Goal: Information Seeking & Learning: Learn about a topic

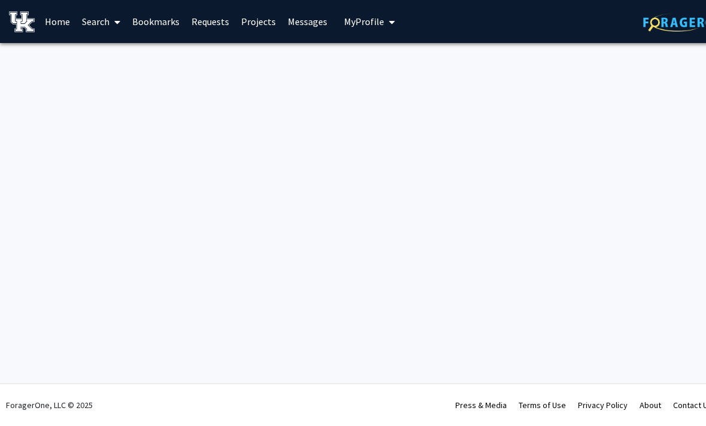
click at [89, 19] on link "Search" at bounding box center [101, 22] width 50 height 42
click at [98, 21] on link "Search" at bounding box center [101, 22] width 50 height 42
click at [103, 32] on link "Search" at bounding box center [101, 22] width 50 height 42
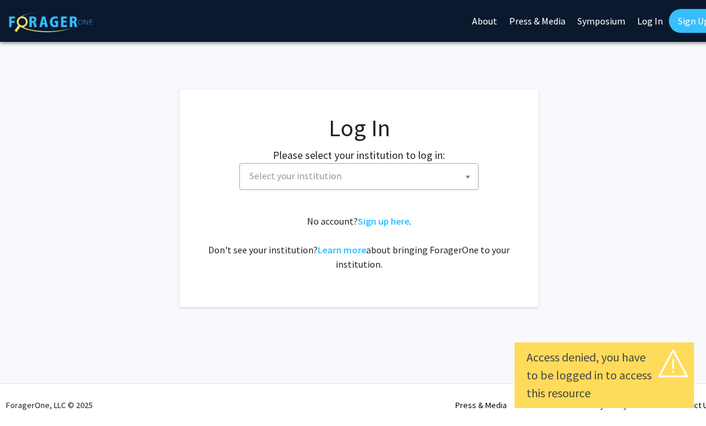
click at [382, 179] on span "Select your institution" at bounding box center [361, 176] width 233 height 25
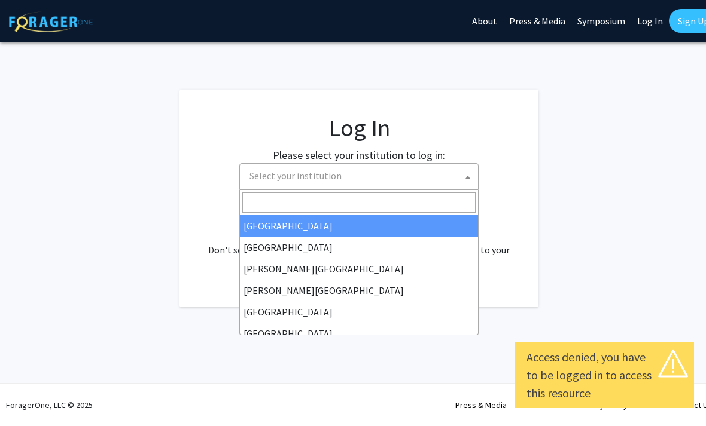
click at [644, 17] on link "Log In" at bounding box center [650, 21] width 38 height 42
select select "34"
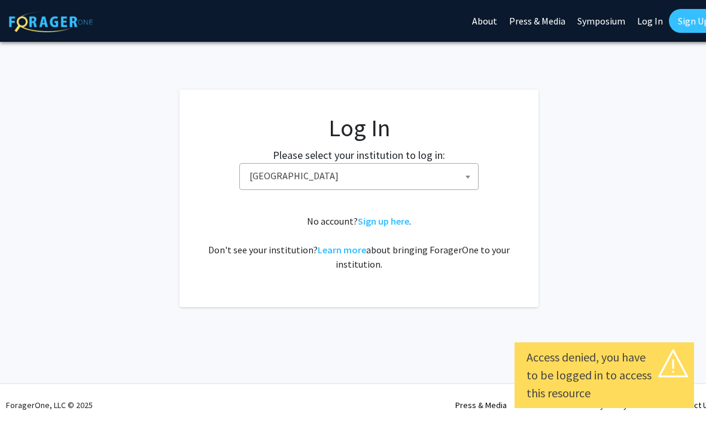
click at [448, 181] on span "Baylor University" at bounding box center [361, 176] width 233 height 25
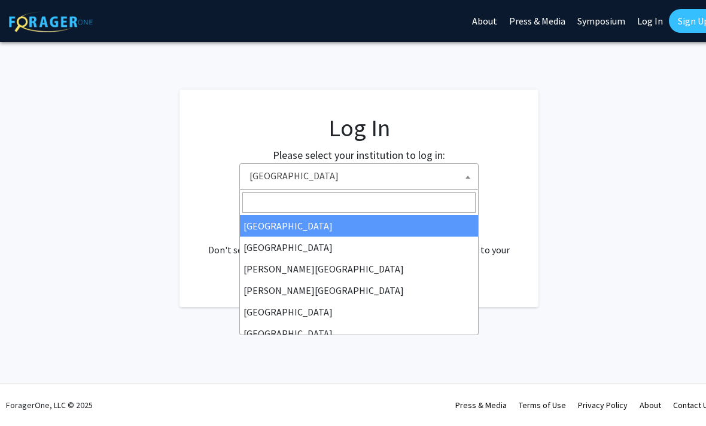
type input "k"
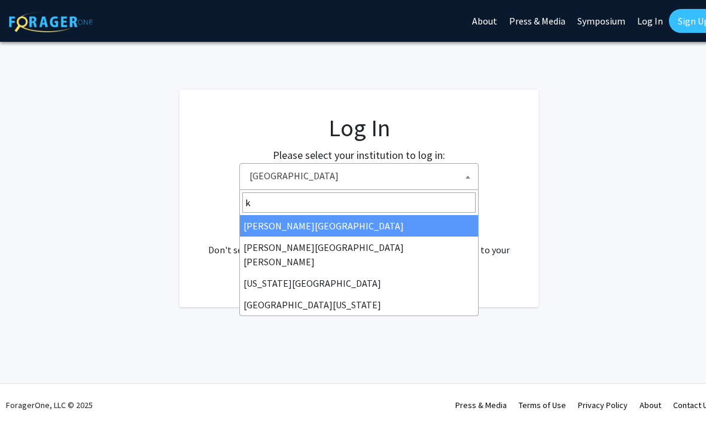
select select "13"
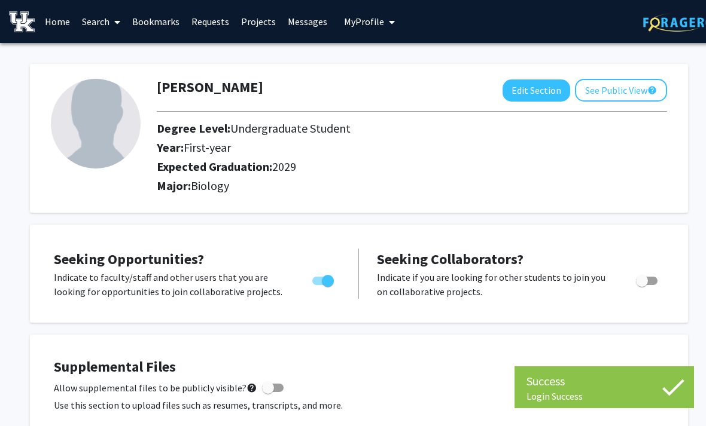
click at [101, 22] on link "Search" at bounding box center [101, 22] width 50 height 42
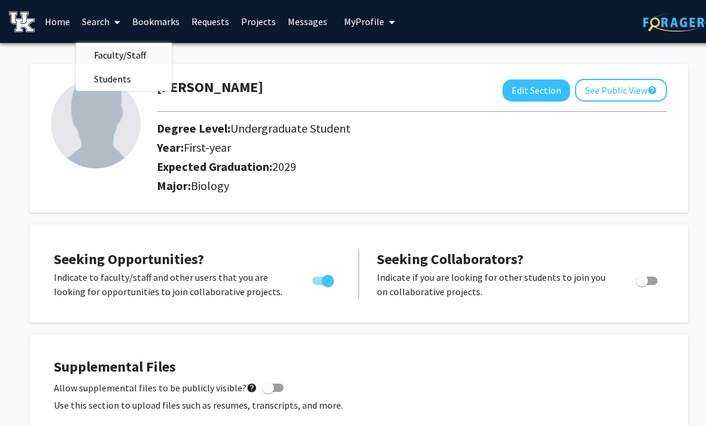
click at [153, 55] on span "Faculty/Staff" at bounding box center [120, 55] width 88 height 24
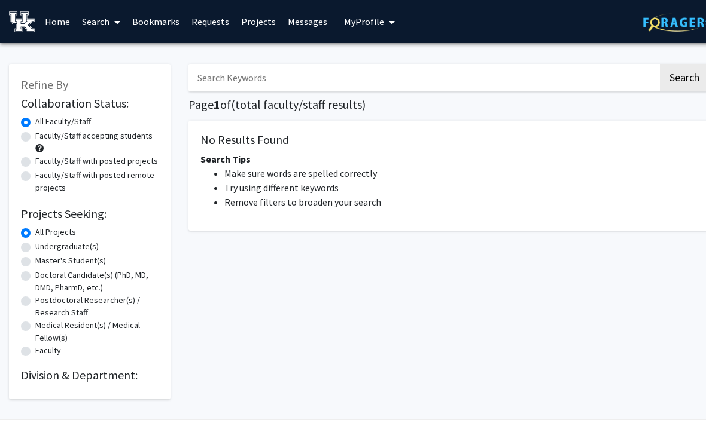
scroll to position [35, 0]
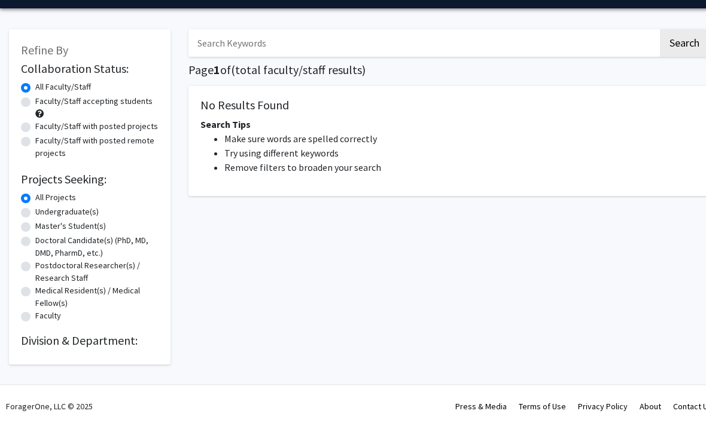
click at [127, 106] on label "Faculty/Staff accepting students" at bounding box center [93, 101] width 117 height 13
click at [43, 103] on input "Faculty/Staff accepting students" at bounding box center [39, 99] width 8 height 8
radio input "true"
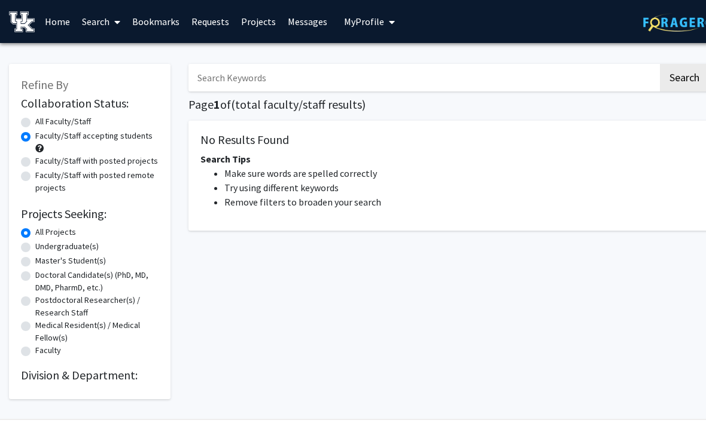
scroll to position [0, 12]
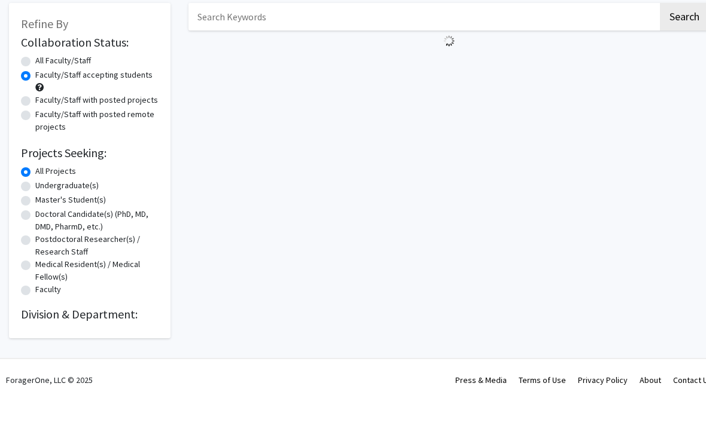
scroll to position [35, 0]
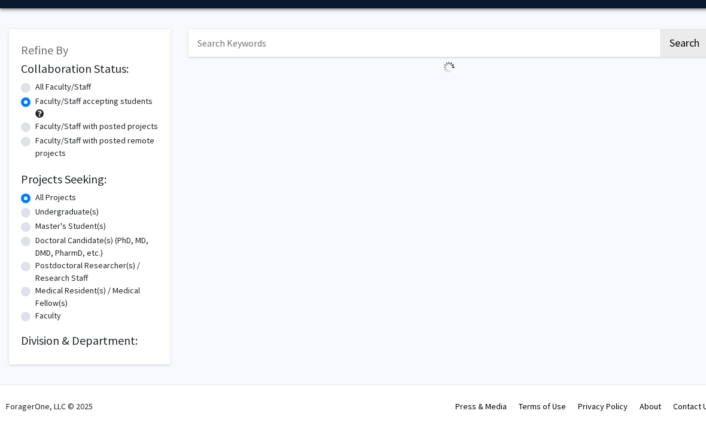
click at [18, 87] on div "Refine By Collaboration Status: Collaboration Status All Faculty/Staff Collabor…" at bounding box center [89, 196] width 161 height 335
click at [35, 90] on label "All Faculty/Staff" at bounding box center [63, 87] width 56 height 13
click at [35, 88] on input "All Faculty/Staff" at bounding box center [39, 85] width 8 height 8
radio input "true"
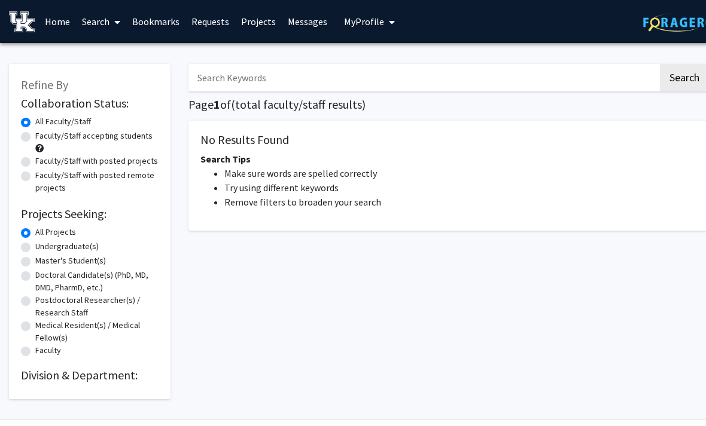
click at [118, 21] on icon at bounding box center [117, 22] width 6 height 10
click at [130, 57] on span "Faculty/Staff" at bounding box center [120, 55] width 88 height 24
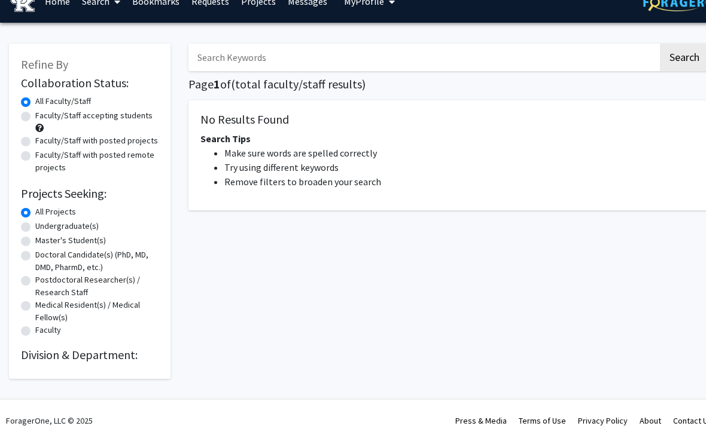
scroll to position [35, 0]
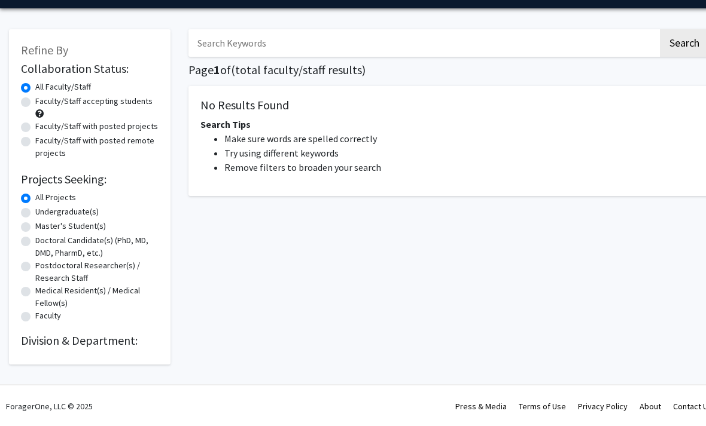
click at [117, 243] on label "Doctoral Candidate(s) (PhD, MD, DMD, PharmD, etc.)" at bounding box center [96, 246] width 123 height 25
click at [43, 242] on input "Doctoral Candidate(s) (PhD, MD, DMD, PharmD, etc.)" at bounding box center [39, 238] width 8 height 8
radio input "true"
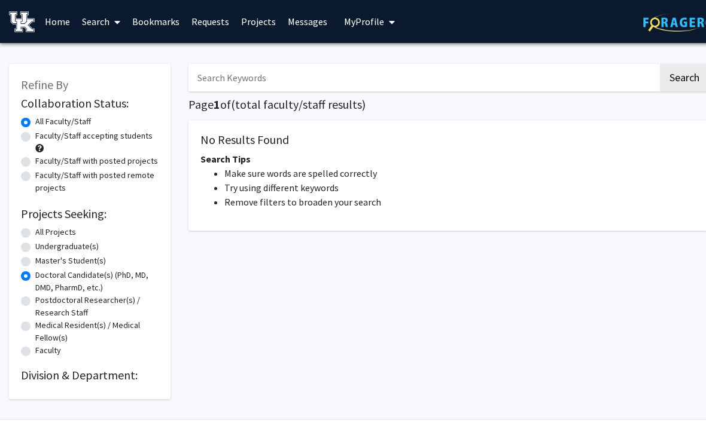
click at [93, 139] on label "Faculty/Staff accepting students" at bounding box center [93, 136] width 117 height 13
click at [43, 138] on input "Faculty/Staff accepting students" at bounding box center [39, 134] width 8 height 8
radio input "true"
click at [120, 117] on div "All Faculty/Staff" at bounding box center [90, 122] width 138 height 14
click at [77, 125] on label "All Faculty/Staff" at bounding box center [63, 121] width 56 height 13
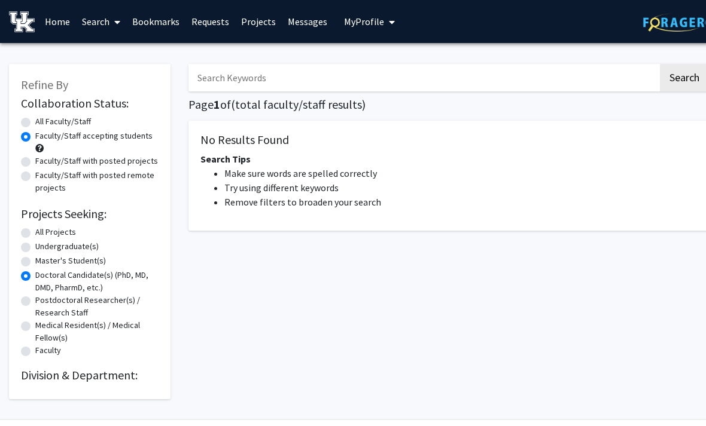
click at [43, 123] on input "All Faculty/Staff" at bounding box center [39, 119] width 8 height 8
radio input "true"
click at [35, 232] on label "All Projects" at bounding box center [55, 232] width 41 height 13
click at [35, 232] on input "All Projects" at bounding box center [39, 230] width 8 height 8
radio input "true"
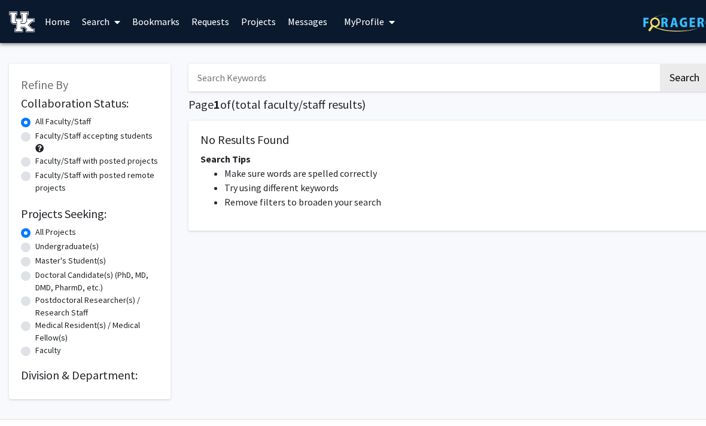
click at [353, 78] on input "Search Keywords" at bounding box center [422, 78] width 469 height 28
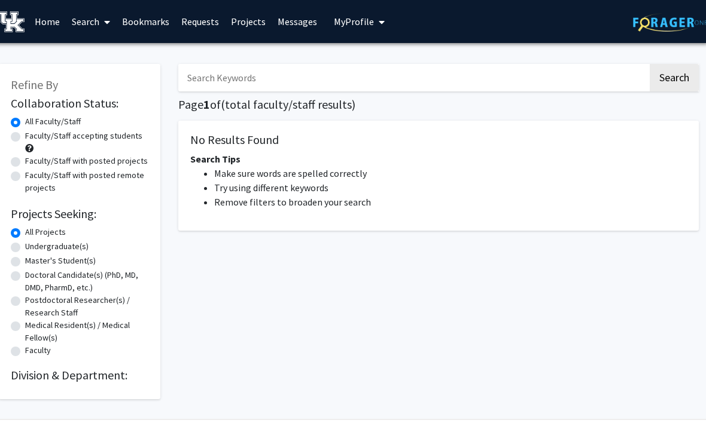
scroll to position [0, 12]
click at [165, 18] on link "Bookmarks" at bounding box center [143, 22] width 59 height 42
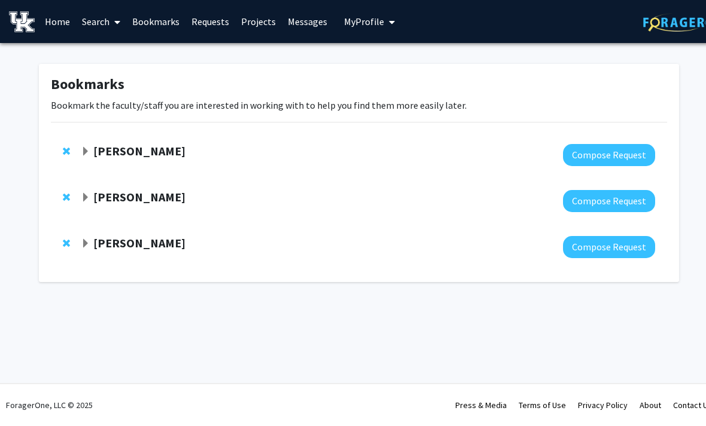
click at [90, 28] on link "Search" at bounding box center [101, 22] width 50 height 42
click at [131, 50] on span "Faculty/Staff" at bounding box center [120, 55] width 88 height 24
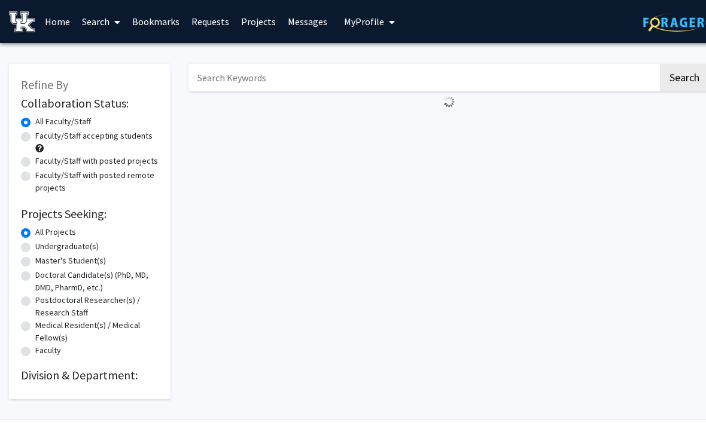
scroll to position [35, 0]
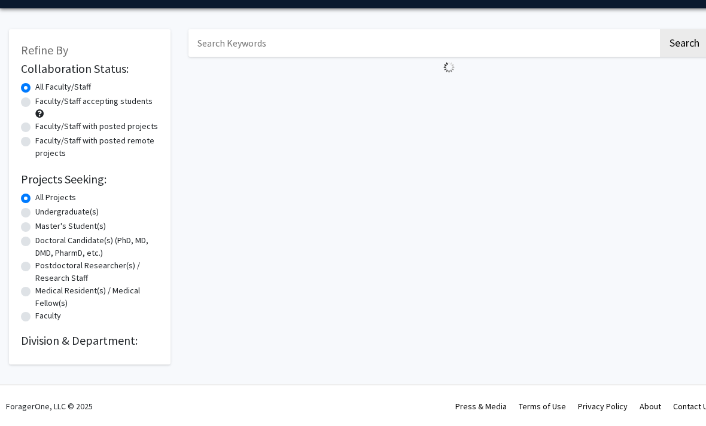
click at [123, 343] on h2 "Division & Department:" at bounding box center [90, 341] width 138 height 14
click at [115, 335] on h2 "Division & Department:" at bounding box center [90, 341] width 138 height 14
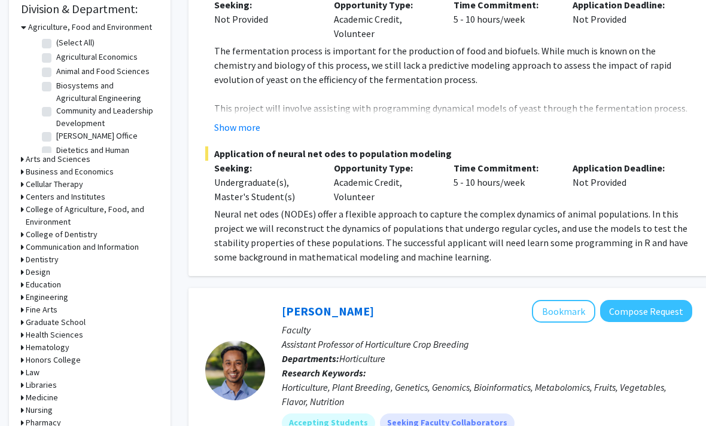
scroll to position [389, 0]
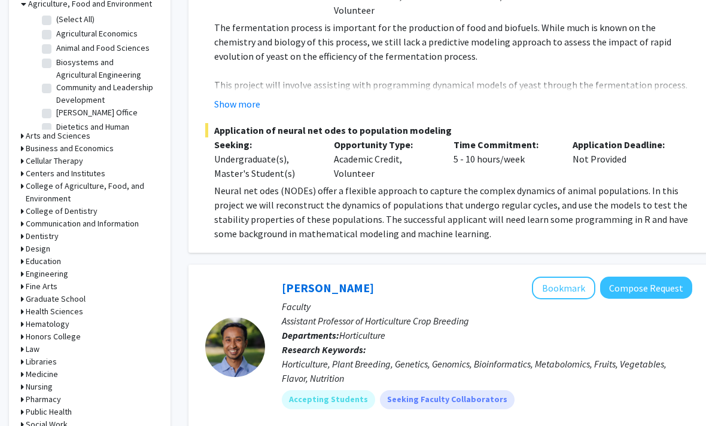
click at [82, 294] on h3 "Graduate School" at bounding box center [56, 300] width 60 height 13
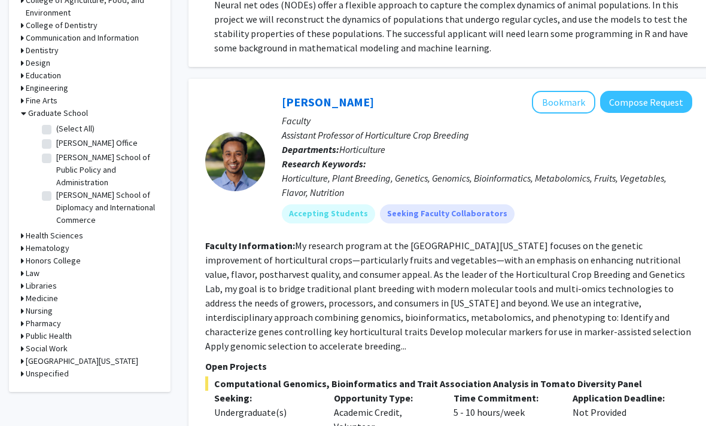
scroll to position [576, 0]
click at [57, 292] on h3 "Medicine" at bounding box center [42, 298] width 32 height 13
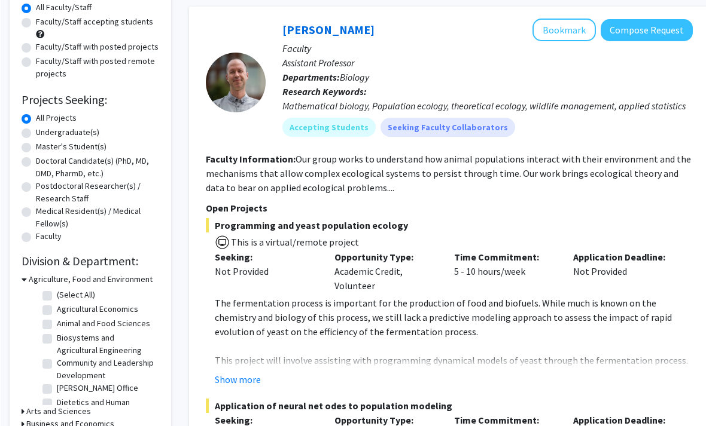
scroll to position [113, 0]
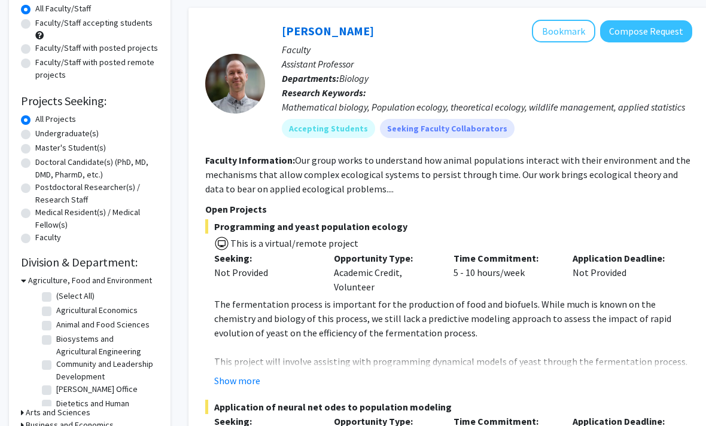
click at [85, 137] on label "Undergraduate(s)" at bounding box center [66, 133] width 63 height 13
click at [43, 135] on input "Undergraduate(s)" at bounding box center [39, 131] width 8 height 8
radio input "true"
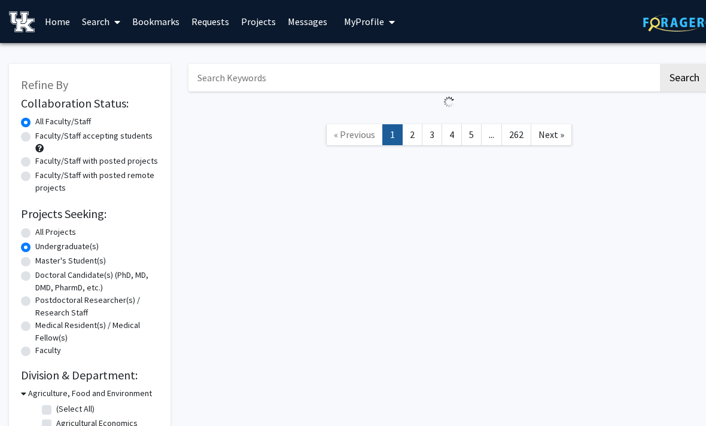
click at [35, 230] on label "All Projects" at bounding box center [55, 232] width 41 height 13
click at [35, 230] on input "All Projects" at bounding box center [39, 230] width 8 height 8
radio input "true"
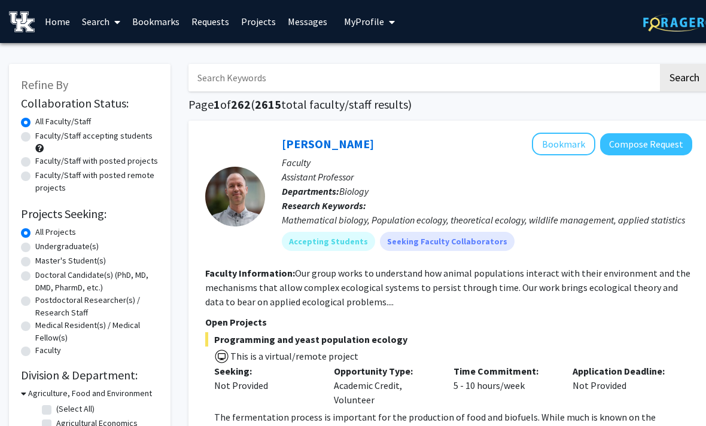
click at [35, 139] on label "Faculty/Staff accepting students" at bounding box center [93, 136] width 117 height 13
click at [35, 138] on input "Faculty/Staff accepting students" at bounding box center [39, 134] width 8 height 8
radio input "true"
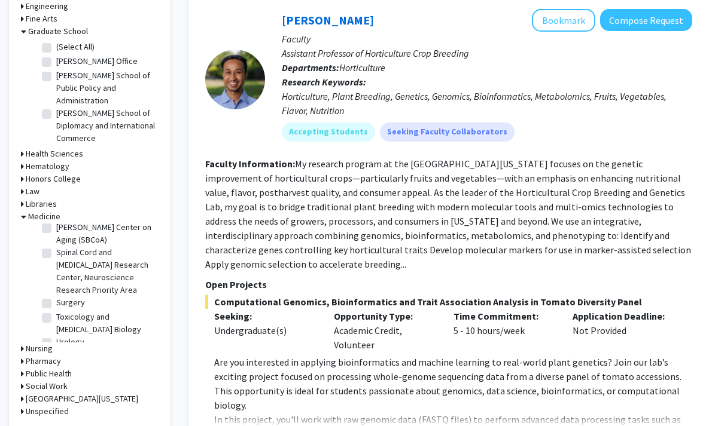
scroll to position [471, 0]
click at [74, 337] on label "Urology" at bounding box center [70, 343] width 28 height 13
click at [64, 337] on input "Urology" at bounding box center [60, 341] width 8 height 8
checkbox input "true"
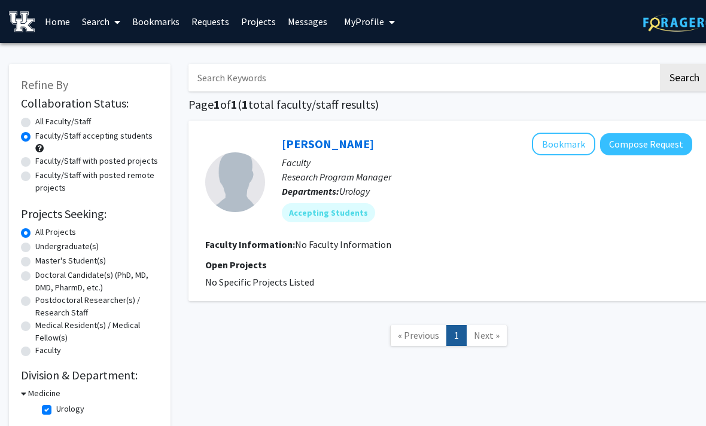
scroll to position [29, 0]
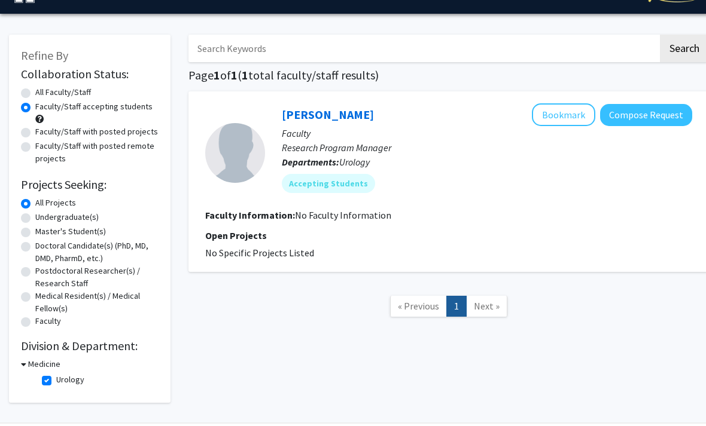
click at [56, 377] on label "Urology" at bounding box center [70, 380] width 28 height 13
click at [56, 377] on input "Urology" at bounding box center [60, 378] width 8 height 8
checkbox input "false"
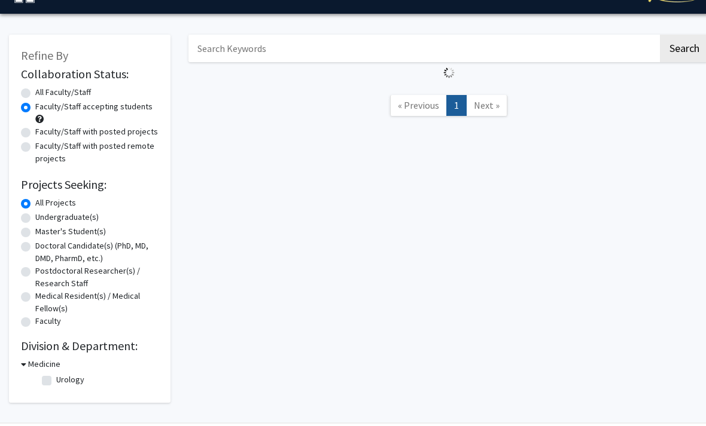
scroll to position [0, 12]
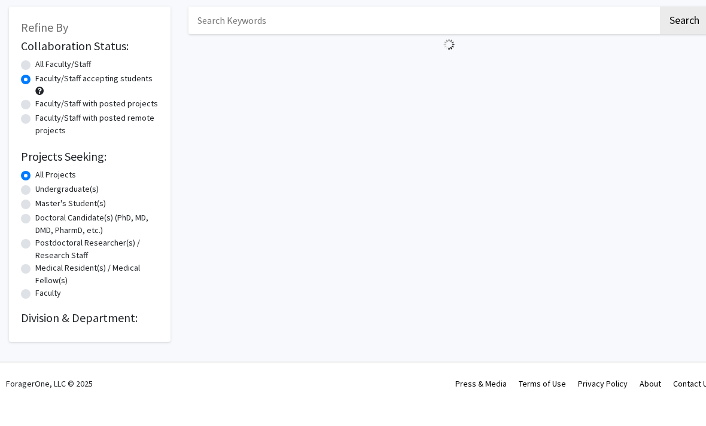
scroll to position [35, 0]
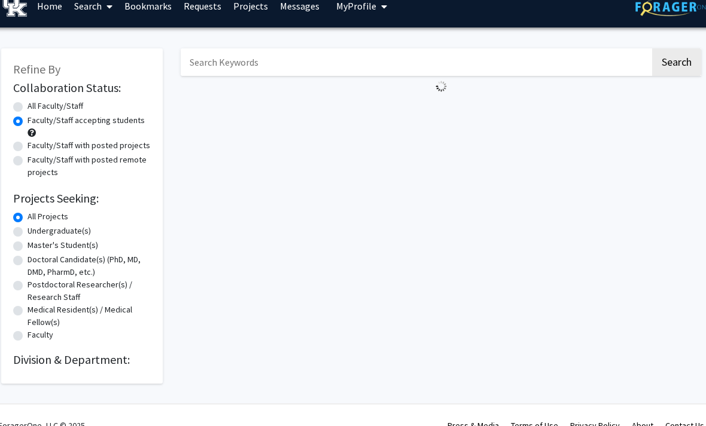
scroll to position [0, 12]
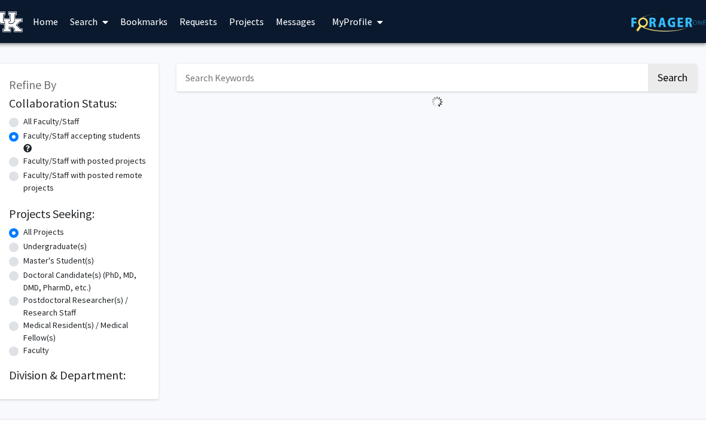
click at [107, 24] on icon at bounding box center [105, 22] width 6 height 10
click at [120, 56] on span "Faculty/Staff" at bounding box center [108, 55] width 88 height 24
radio input "true"
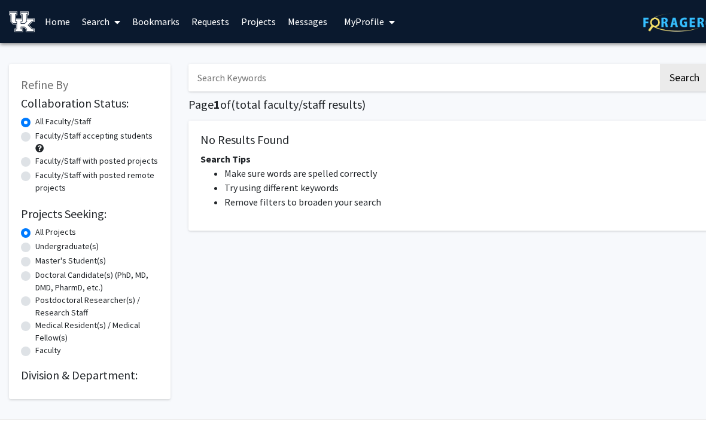
click at [173, 27] on link "Bookmarks" at bounding box center [155, 22] width 59 height 42
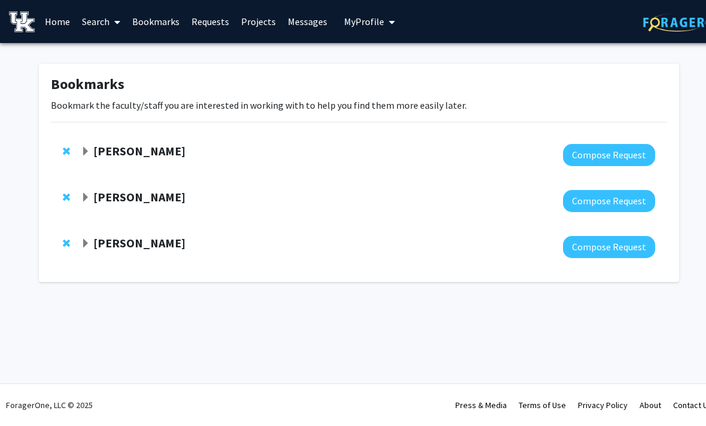
click at [91, 25] on link "Search" at bounding box center [101, 22] width 50 height 42
click at [129, 86] on span "Students" at bounding box center [112, 79] width 73 height 24
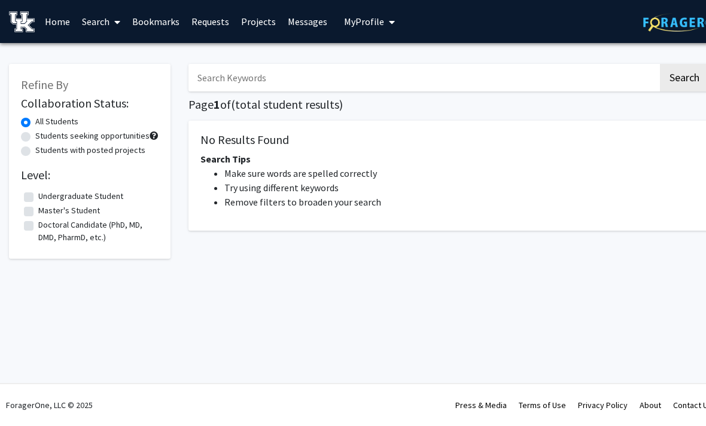
click at [115, 25] on icon at bounding box center [117, 22] width 6 height 10
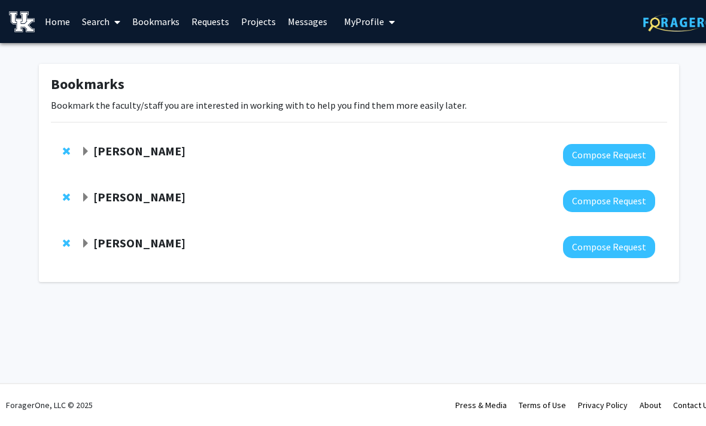
click at [100, 26] on link "Search" at bounding box center [101, 22] width 50 height 42
click at [88, 48] on span "Faculty/Staff" at bounding box center [120, 55] width 88 height 24
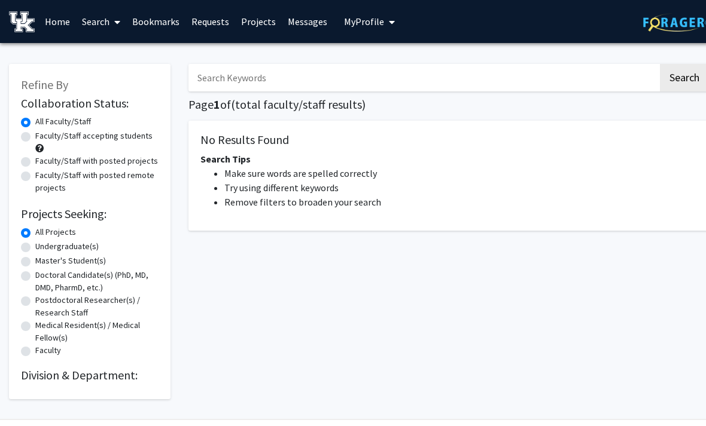
click at [91, 383] on div "Refine By Collaboration Status: Collaboration Status All Faculty/Staff Collabor…" at bounding box center [89, 231] width 161 height 335
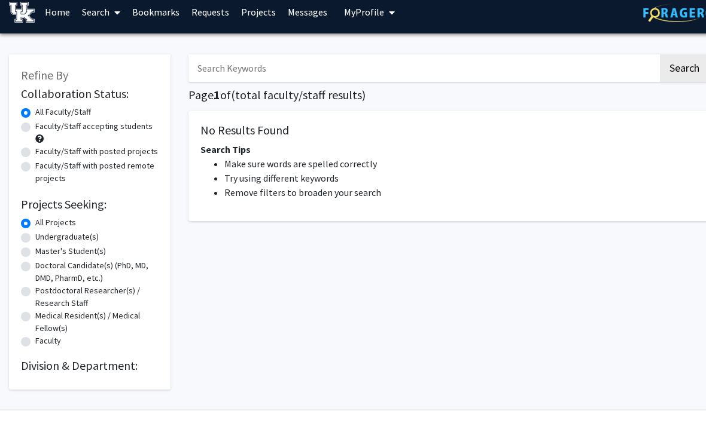
scroll to position [35, 0]
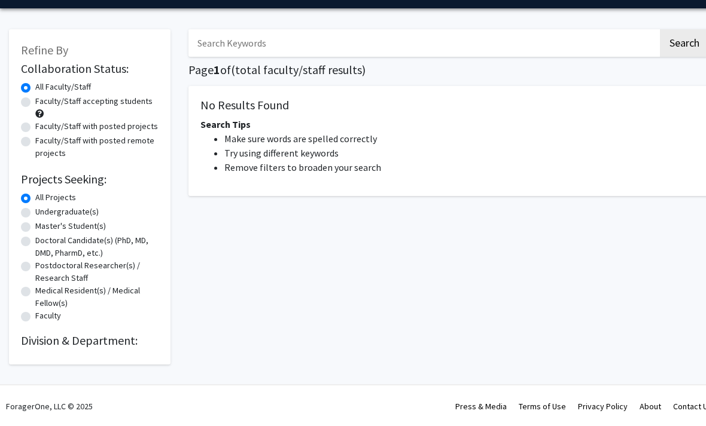
click at [83, 341] on h2 "Division & Department:" at bounding box center [90, 341] width 138 height 14
click at [84, 361] on div "Refine By Collaboration Status: Collaboration Status All Faculty/Staff Collabor…" at bounding box center [89, 196] width 161 height 335
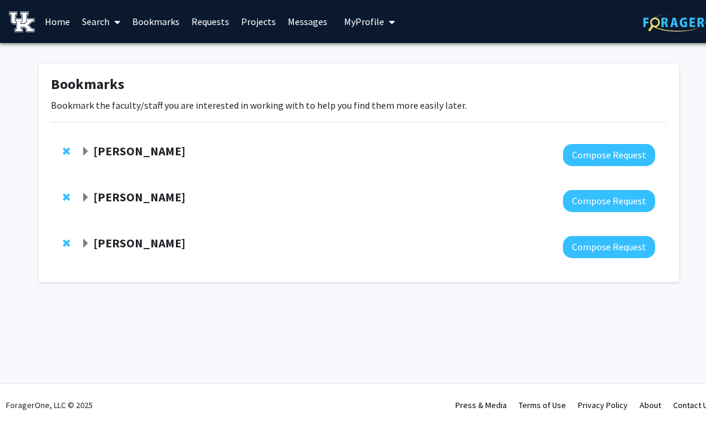
click at [132, 154] on strong "[PERSON_NAME]" at bounding box center [139, 151] width 92 height 15
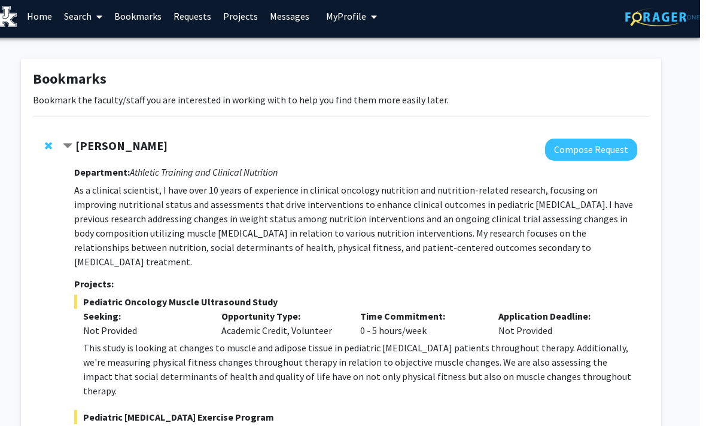
scroll to position [0, 12]
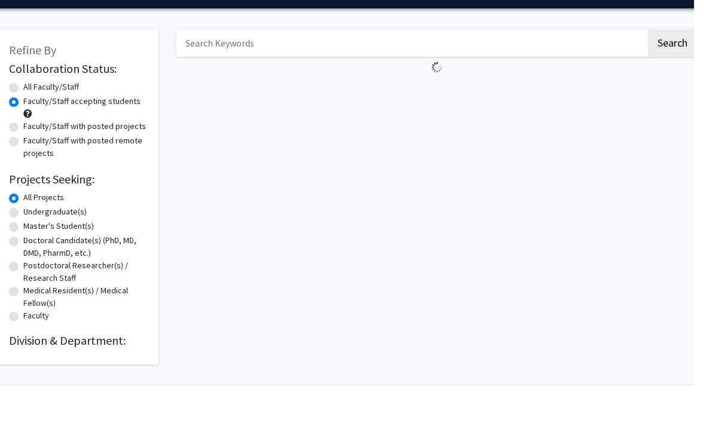
scroll to position [35, 12]
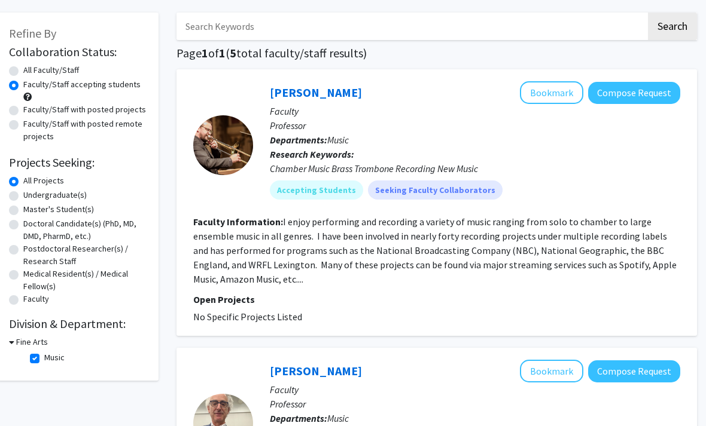
click at [44, 361] on label "Music" at bounding box center [54, 358] width 20 height 13
click at [44, 360] on input "Music" at bounding box center [48, 356] width 8 height 8
checkbox input "false"
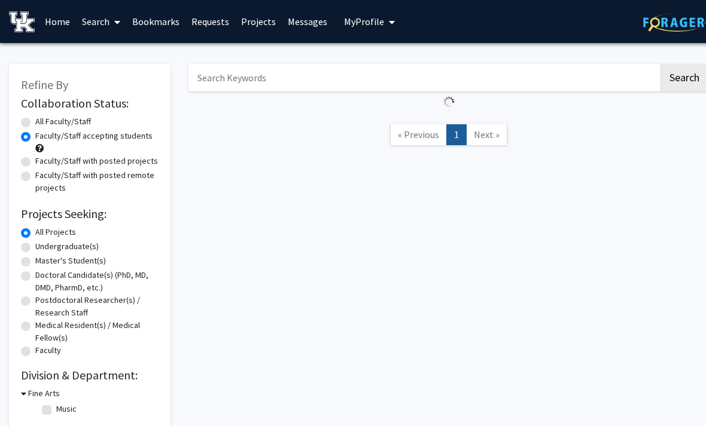
click at [37, 360] on div "Collaboration Status: Collaboration Status All Faculty/Staff Collaboration Stat…" at bounding box center [90, 257] width 138 height 326
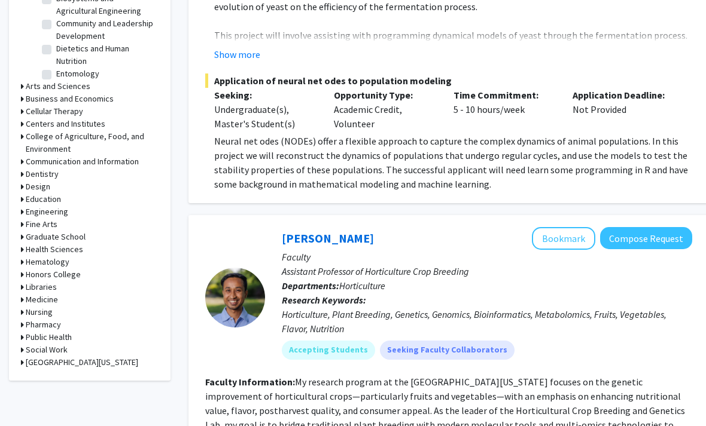
scroll to position [440, 0]
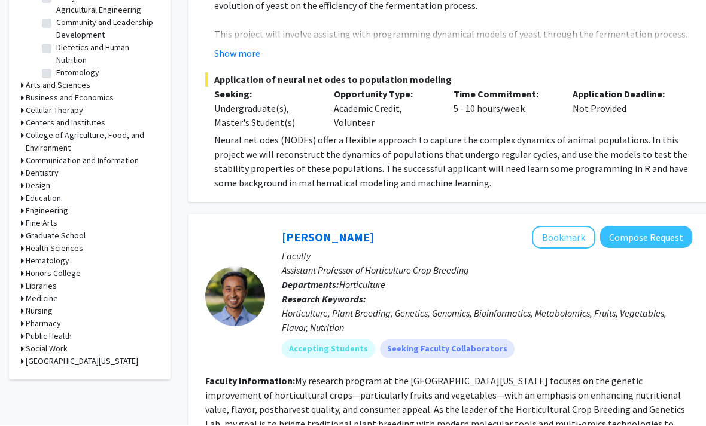
click at [22, 301] on icon at bounding box center [22, 299] width 3 height 13
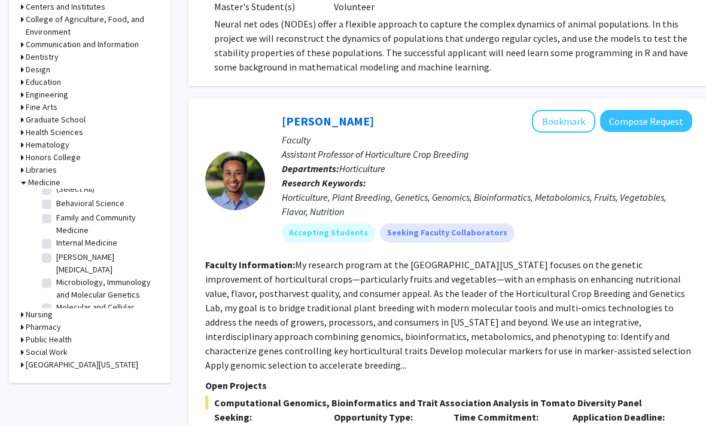
scroll to position [13, 0]
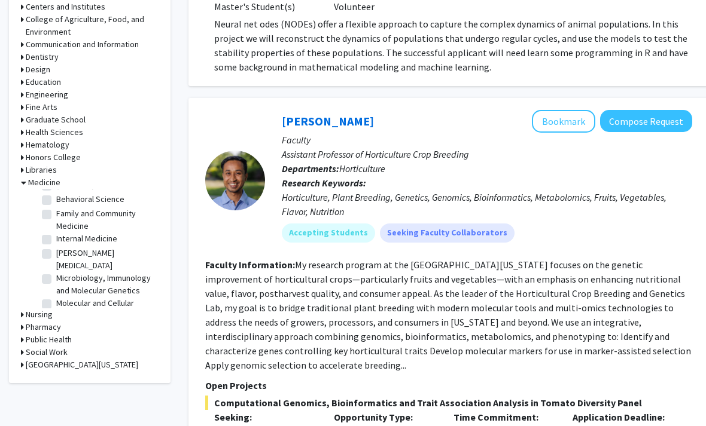
click at [56, 255] on label "Markey Cancer Center" at bounding box center [105, 259] width 99 height 25
click at [56, 255] on input "Markey Cancer Center" at bounding box center [60, 251] width 8 height 8
checkbox input "true"
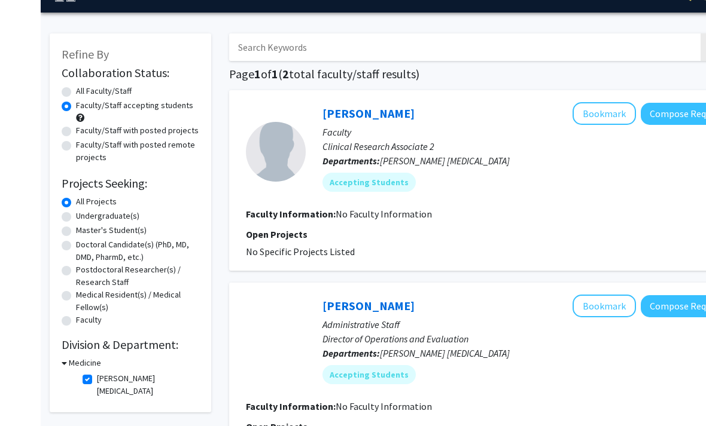
scroll to position [160, 0]
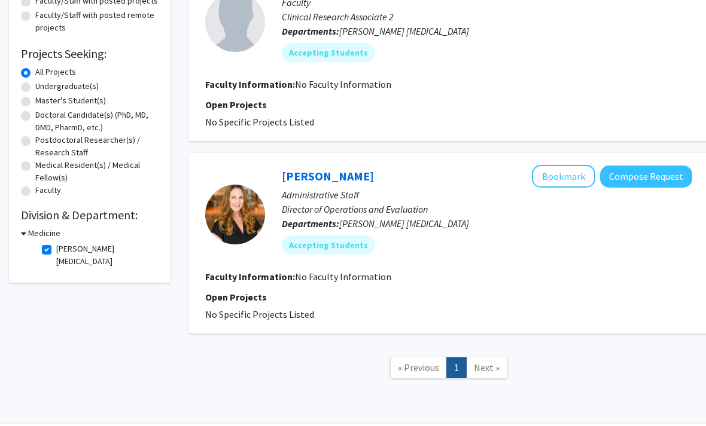
click at [56, 251] on label "Markey Cancer Center" at bounding box center [105, 255] width 99 height 25
click at [56, 251] on input "Markey Cancer Center" at bounding box center [60, 247] width 8 height 8
checkbox input "false"
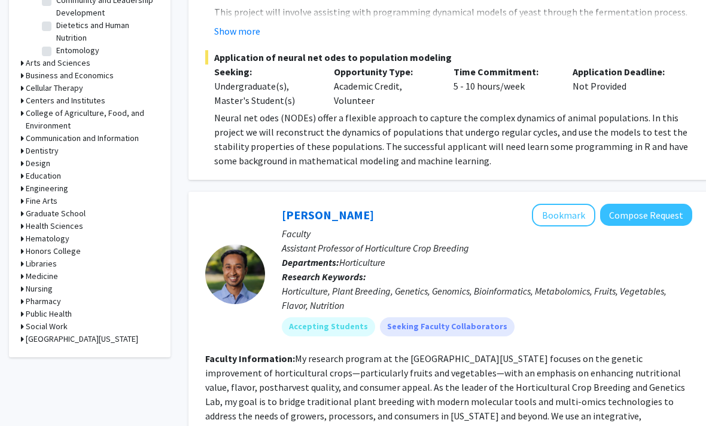
scroll to position [467, 0]
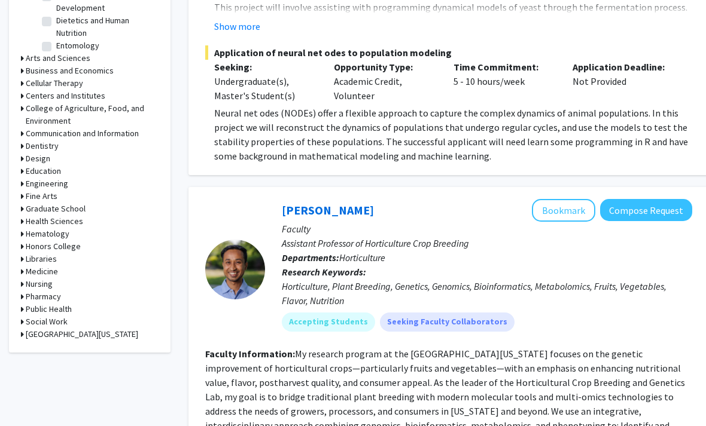
click at [23, 274] on icon at bounding box center [22, 272] width 3 height 13
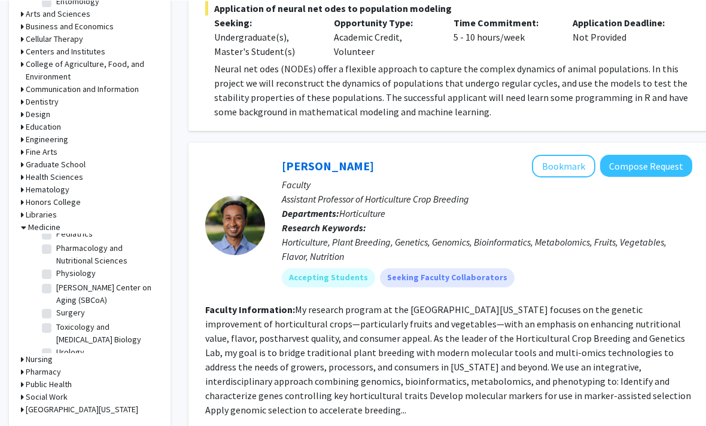
scroll to position [180, 0]
click at [56, 322] on label "Toxicology and Cancer Biology" at bounding box center [105, 334] width 99 height 25
click at [56, 322] on input "Toxicology and Cancer Biology" at bounding box center [60, 326] width 8 height 8
checkbox input "true"
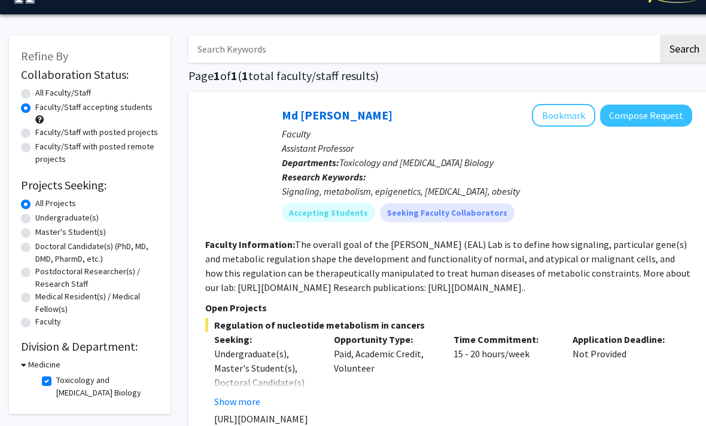
scroll to position [30, 0]
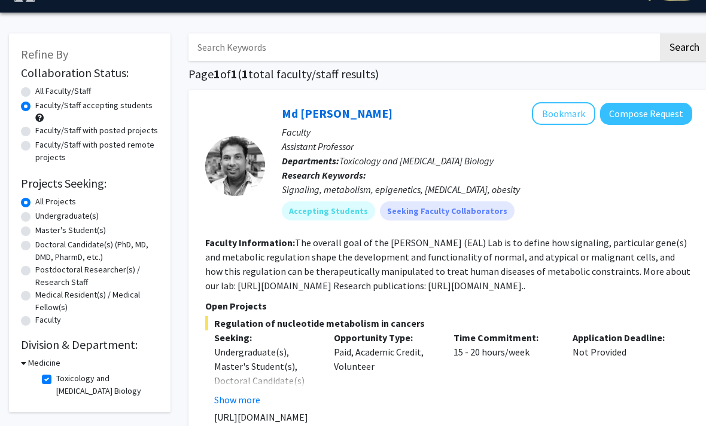
copy p "https://www.eal-metabo.com/research"
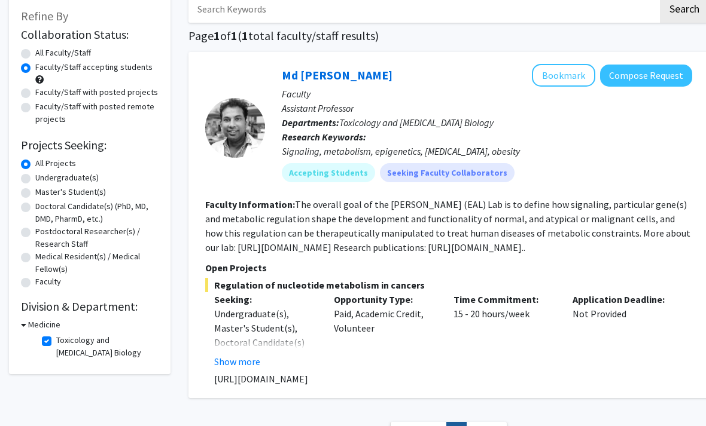
click at [56, 340] on label "Toxicology and Cancer Biology" at bounding box center [105, 346] width 99 height 25
click at [56, 340] on input "Toxicology and Cancer Biology" at bounding box center [60, 338] width 8 height 8
checkbox input "false"
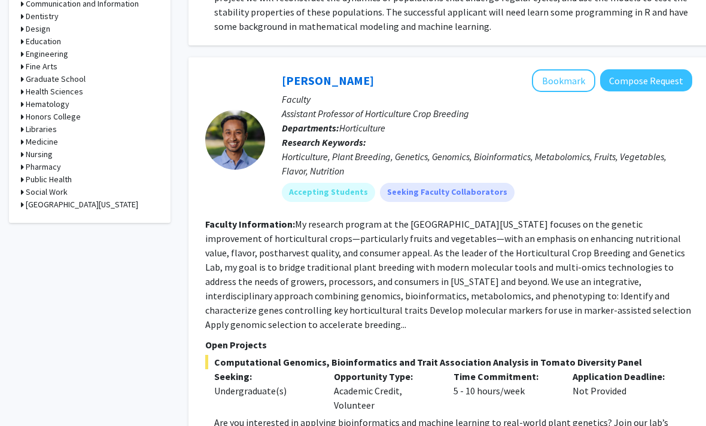
scroll to position [582, 0]
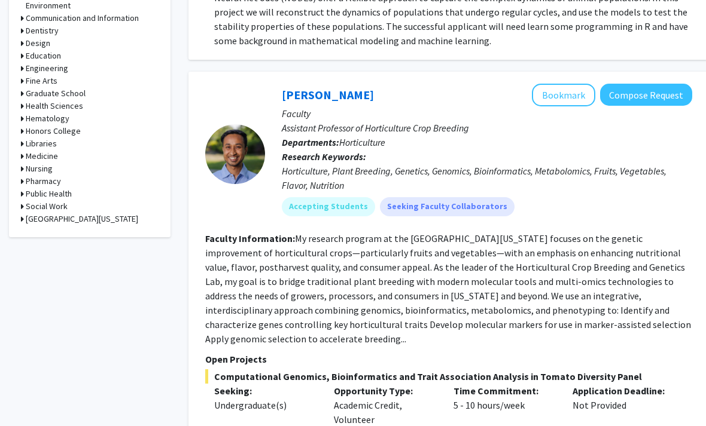
click at [22, 163] on icon at bounding box center [22, 169] width 3 height 13
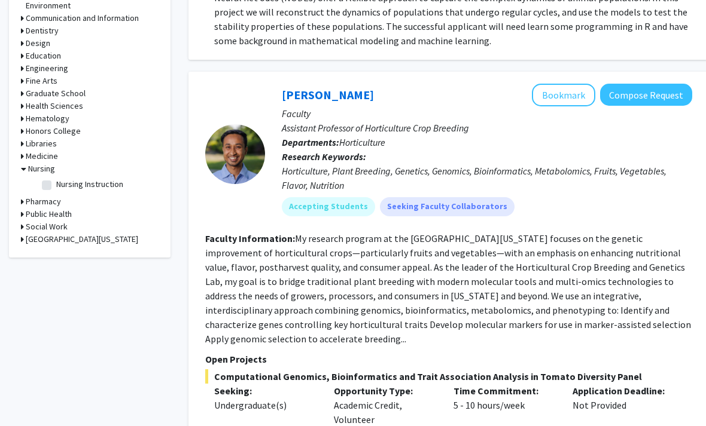
click at [25, 169] on icon at bounding box center [23, 169] width 5 height 13
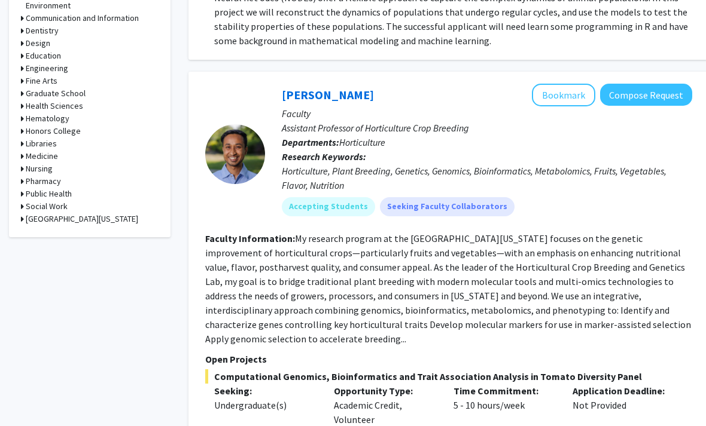
click at [21, 153] on icon at bounding box center [22, 156] width 3 height 13
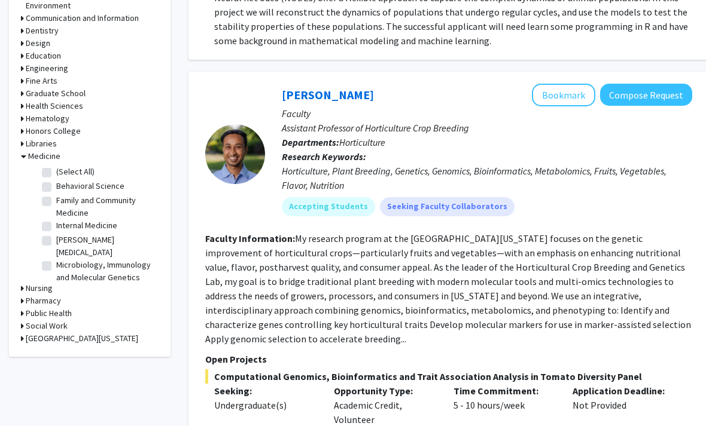
click at [56, 224] on label "Internal Medicine" at bounding box center [86, 225] width 61 height 13
click at [56, 224] on input "Internal Medicine" at bounding box center [60, 223] width 8 height 8
checkbox input "true"
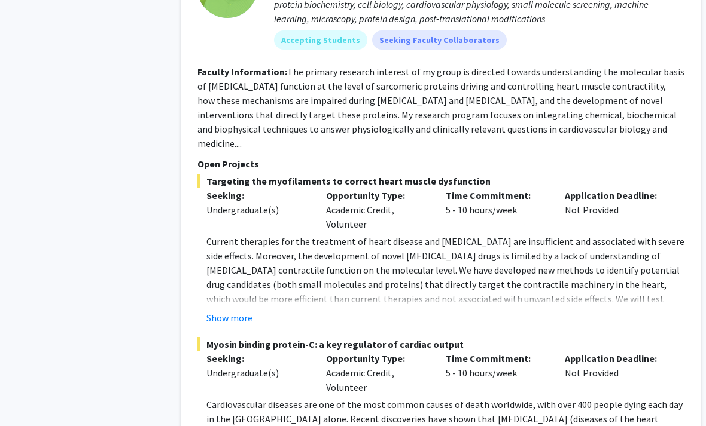
scroll to position [986, 7]
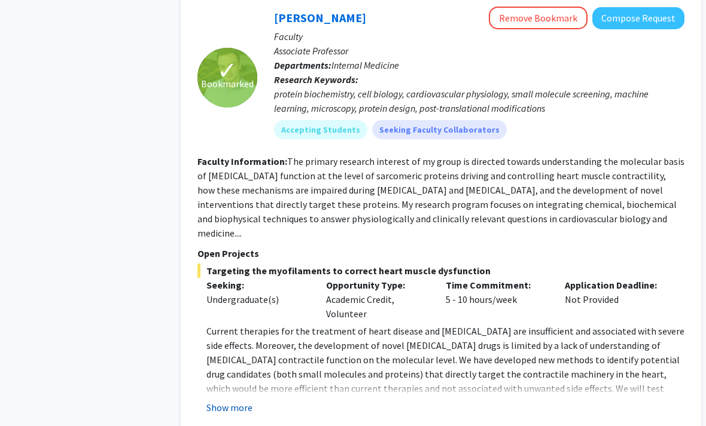
click at [221, 401] on button "Show more" at bounding box center [230, 408] width 46 height 14
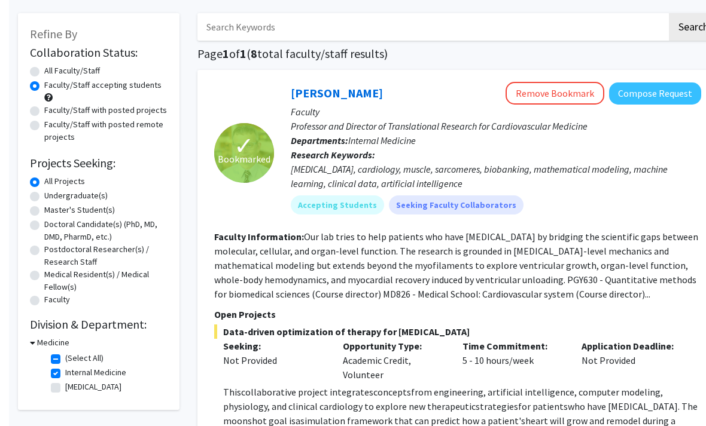
scroll to position [0, 0]
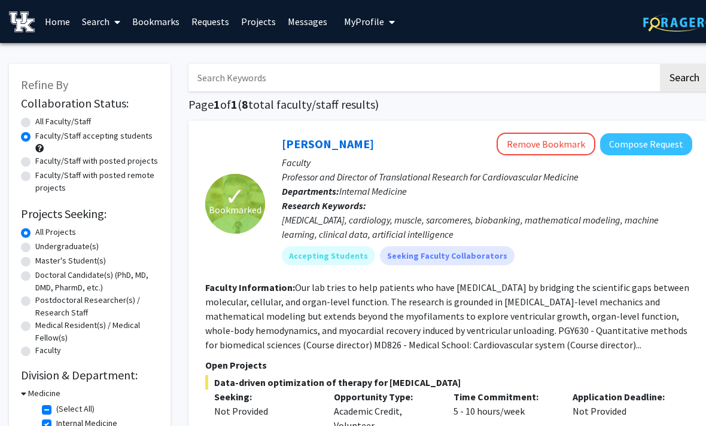
click at [228, 82] on input "Search Keywords" at bounding box center [422, 78] width 469 height 28
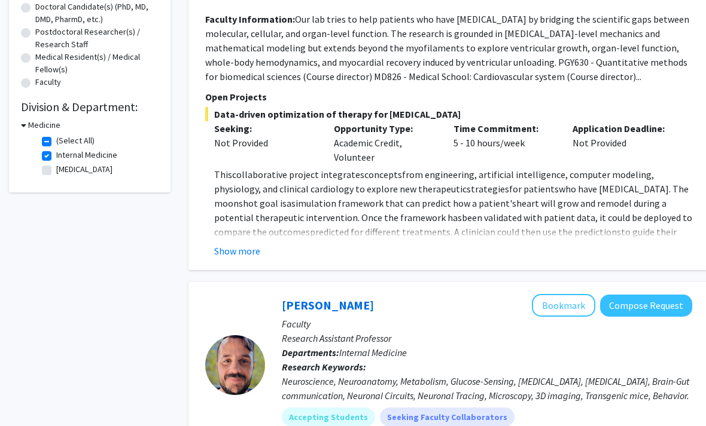
scroll to position [267, 0]
click at [56, 158] on label "Internal Medicine" at bounding box center [86, 156] width 61 height 13
click at [56, 158] on input "Internal Medicine" at bounding box center [60, 154] width 8 height 8
checkbox input "false"
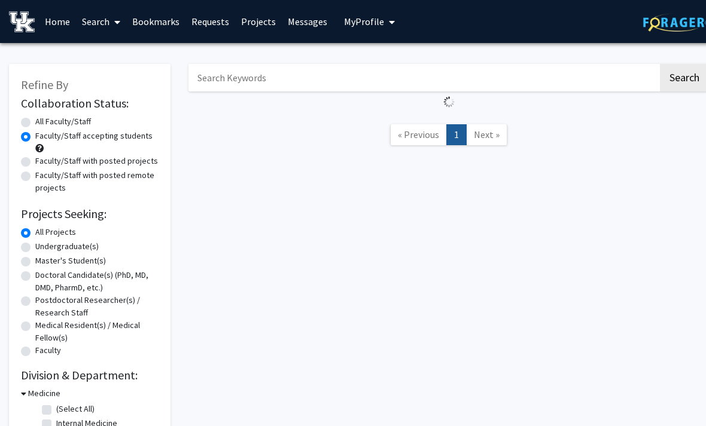
drag, startPoint x: 263, startPoint y: 81, endPoint x: 261, endPoint y: 74, distance: 7.6
click at [263, 81] on input "Search Keywords" at bounding box center [422, 78] width 469 height 28
type input "Hydrogel"
click at [683, 77] on button "Search" at bounding box center [684, 78] width 49 height 28
radio input "true"
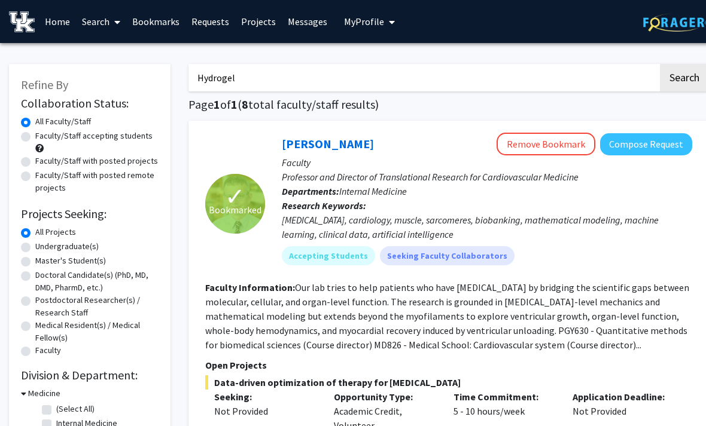
click at [683, 77] on button "Search" at bounding box center [684, 78] width 49 height 28
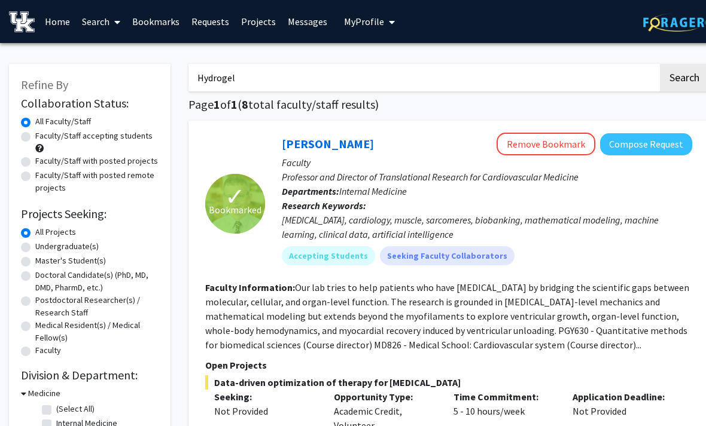
click at [683, 77] on button "Search" at bounding box center [684, 78] width 49 height 28
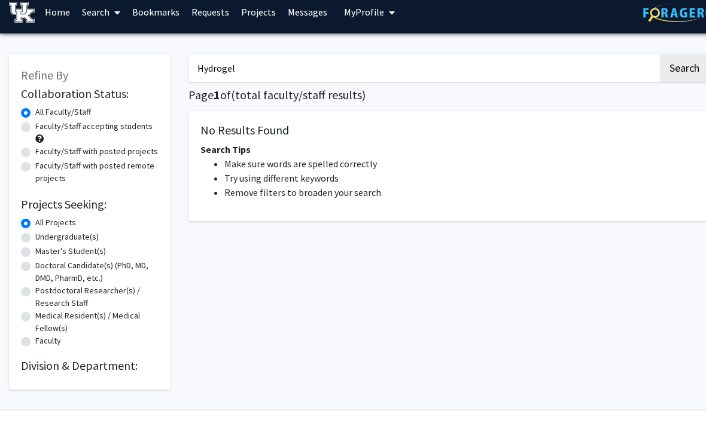
scroll to position [35, 0]
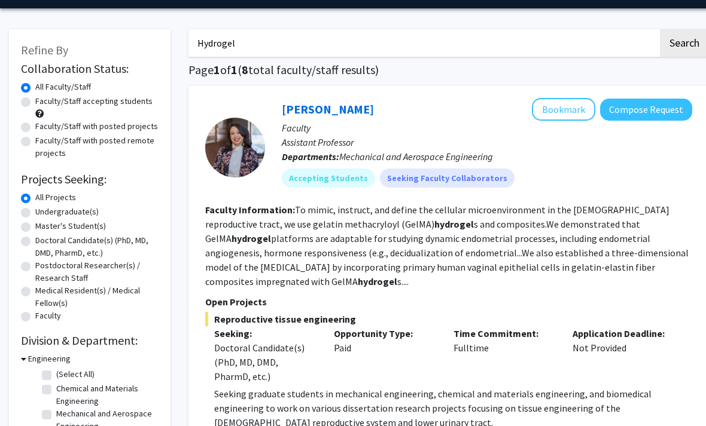
click at [602, 42] on input "Hydrogel" at bounding box center [422, 43] width 469 height 28
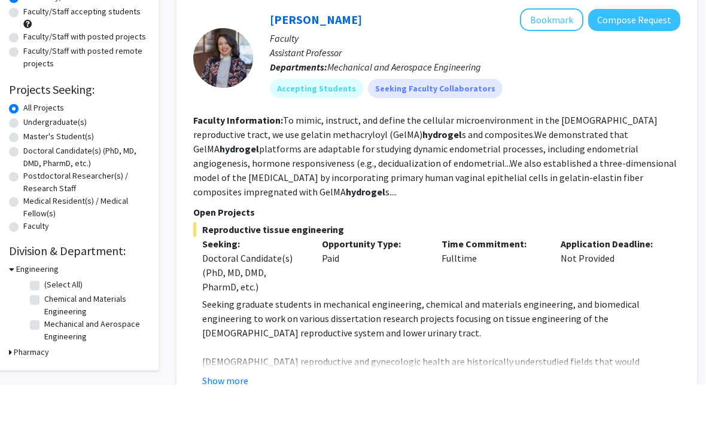
scroll to position [84, 12]
click at [521, 414] on div "Show more" at bounding box center [441, 421] width 478 height 14
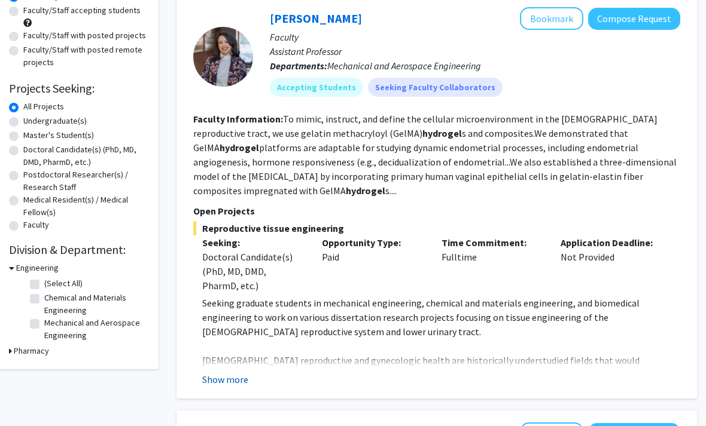
click at [225, 379] on button "Show more" at bounding box center [225, 380] width 46 height 14
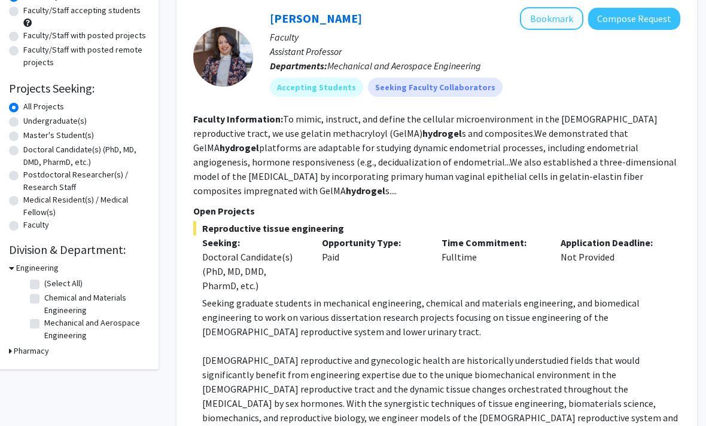
click at [569, 22] on button "Bookmark" at bounding box center [551, 18] width 63 height 23
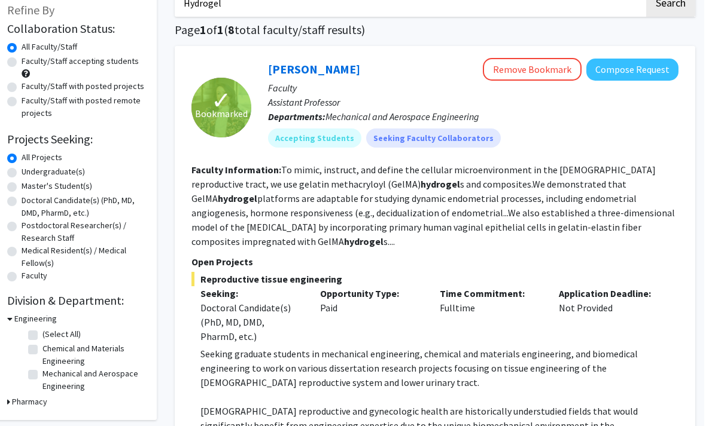
scroll to position [74, 12]
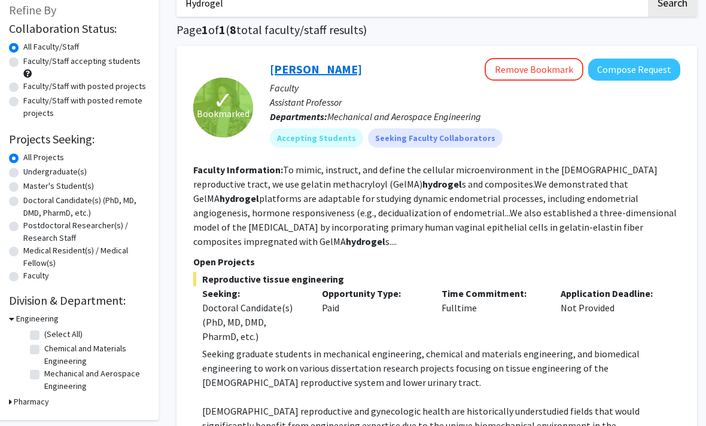
click at [321, 72] on link "[PERSON_NAME]" at bounding box center [316, 69] width 92 height 15
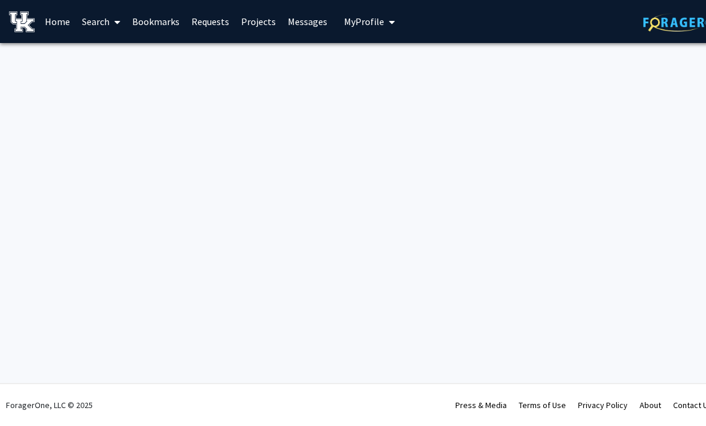
scroll to position [0, 12]
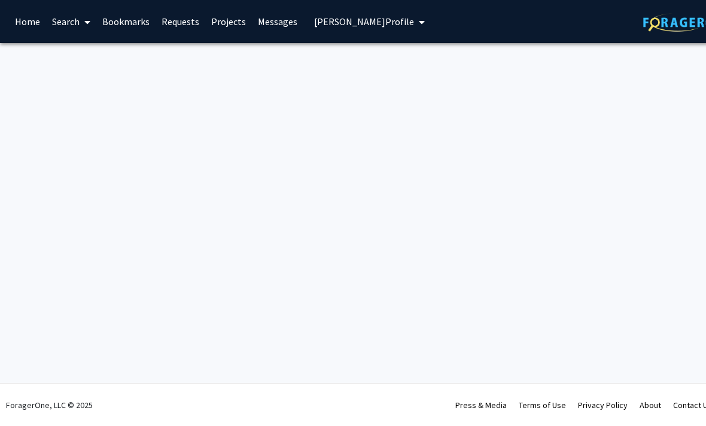
scroll to position [0, 13]
